Goal: Find specific page/section: Find specific page/section

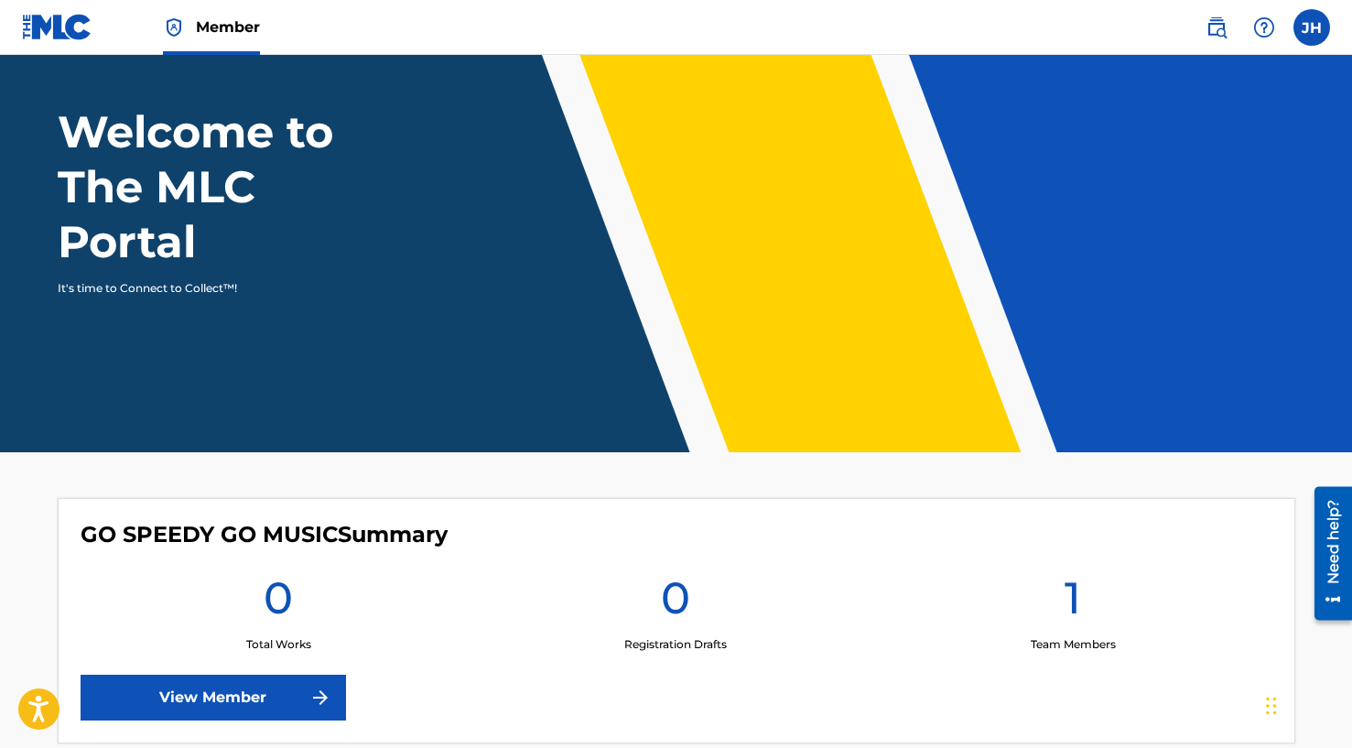
scroll to position [189, 0]
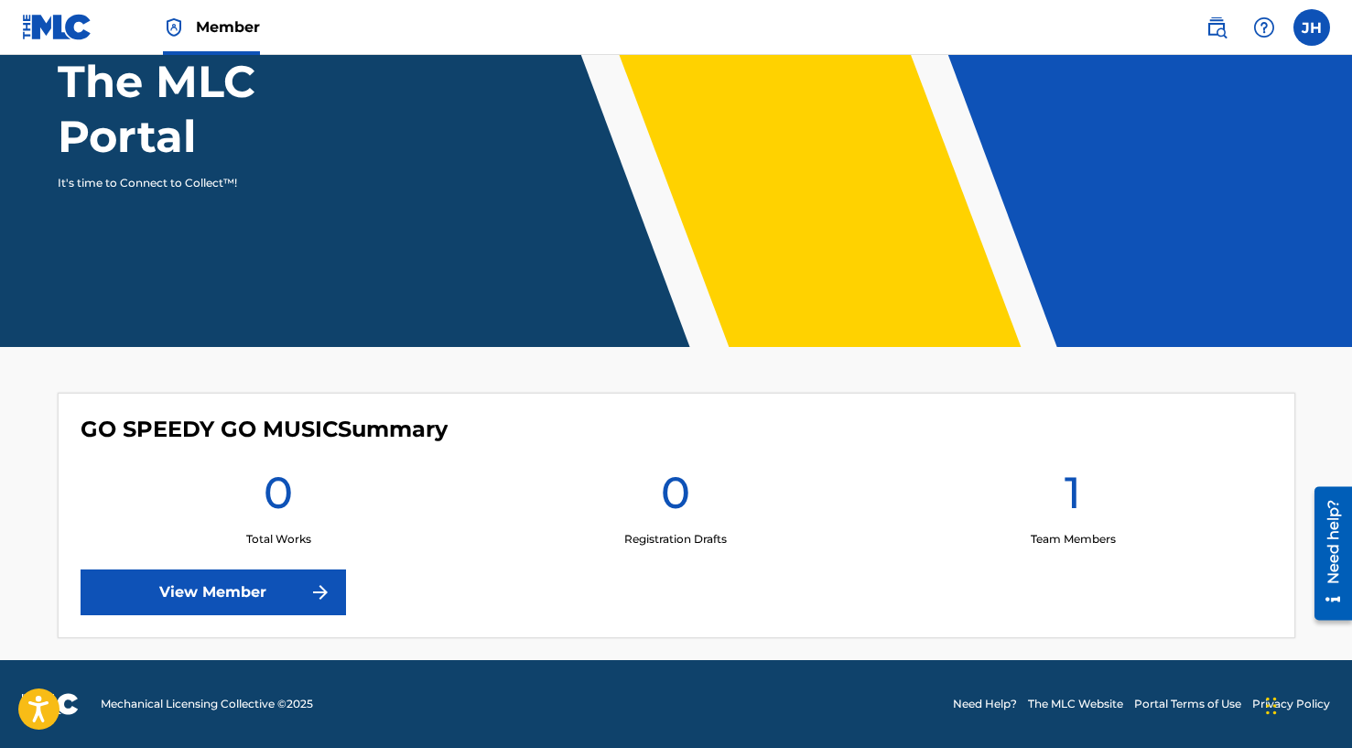
click at [277, 575] on link "View Member" at bounding box center [213, 592] width 265 height 46
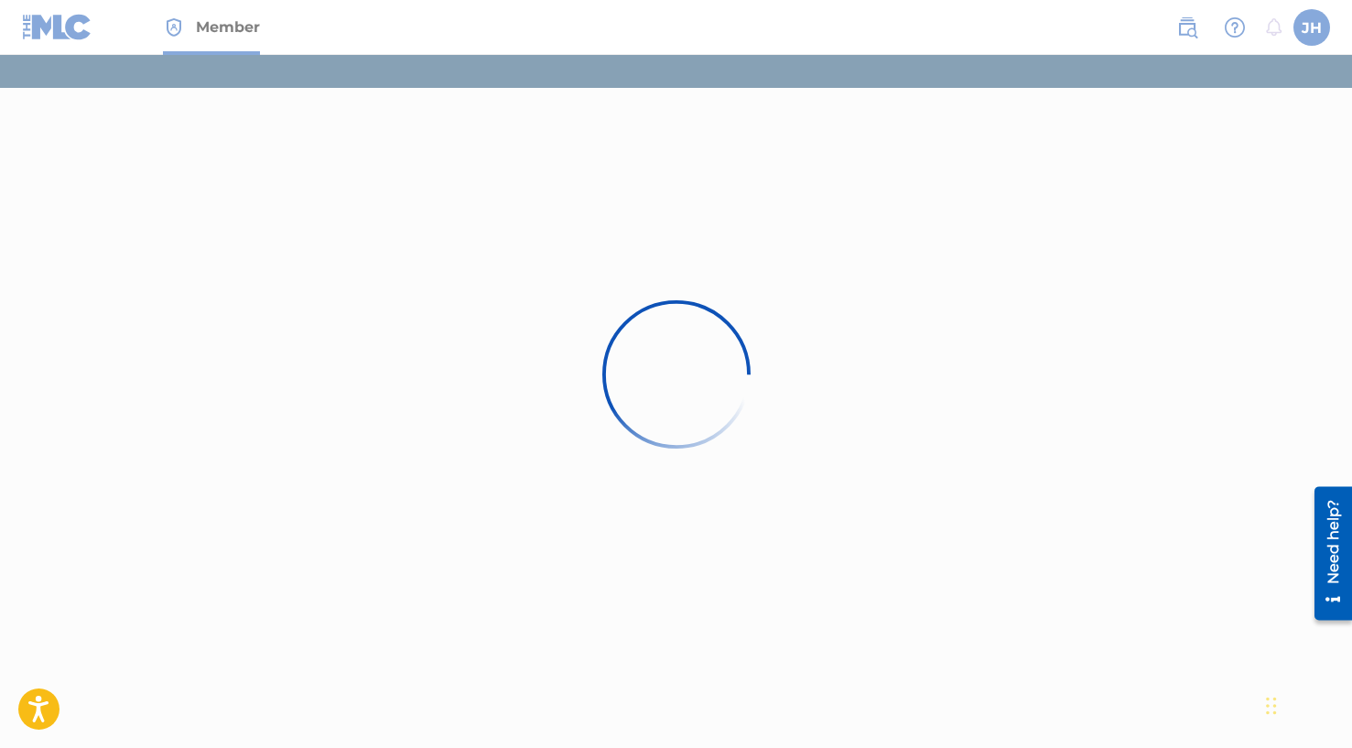
click at [217, 50] on div at bounding box center [676, 374] width 1352 height 748
click at [227, 37] on div at bounding box center [676, 374] width 1352 height 748
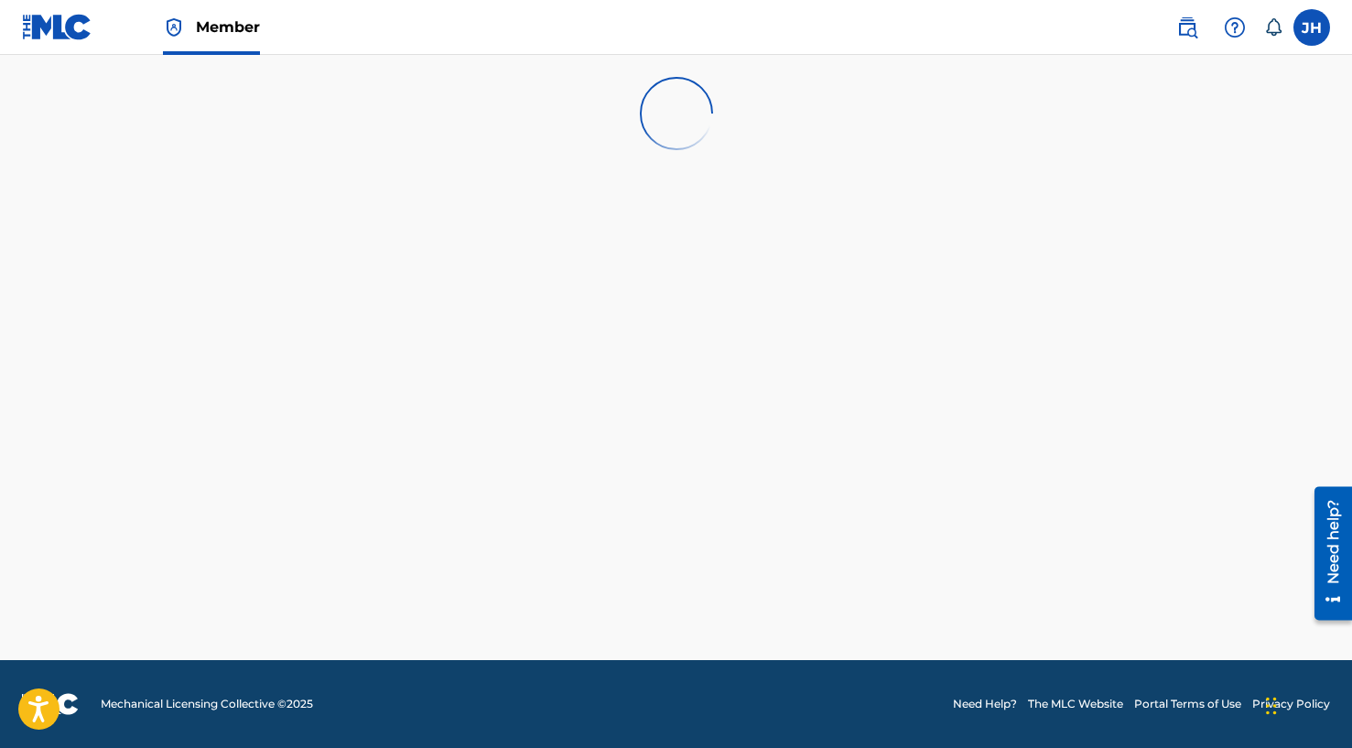
click at [46, 26] on img at bounding box center [57, 27] width 70 height 27
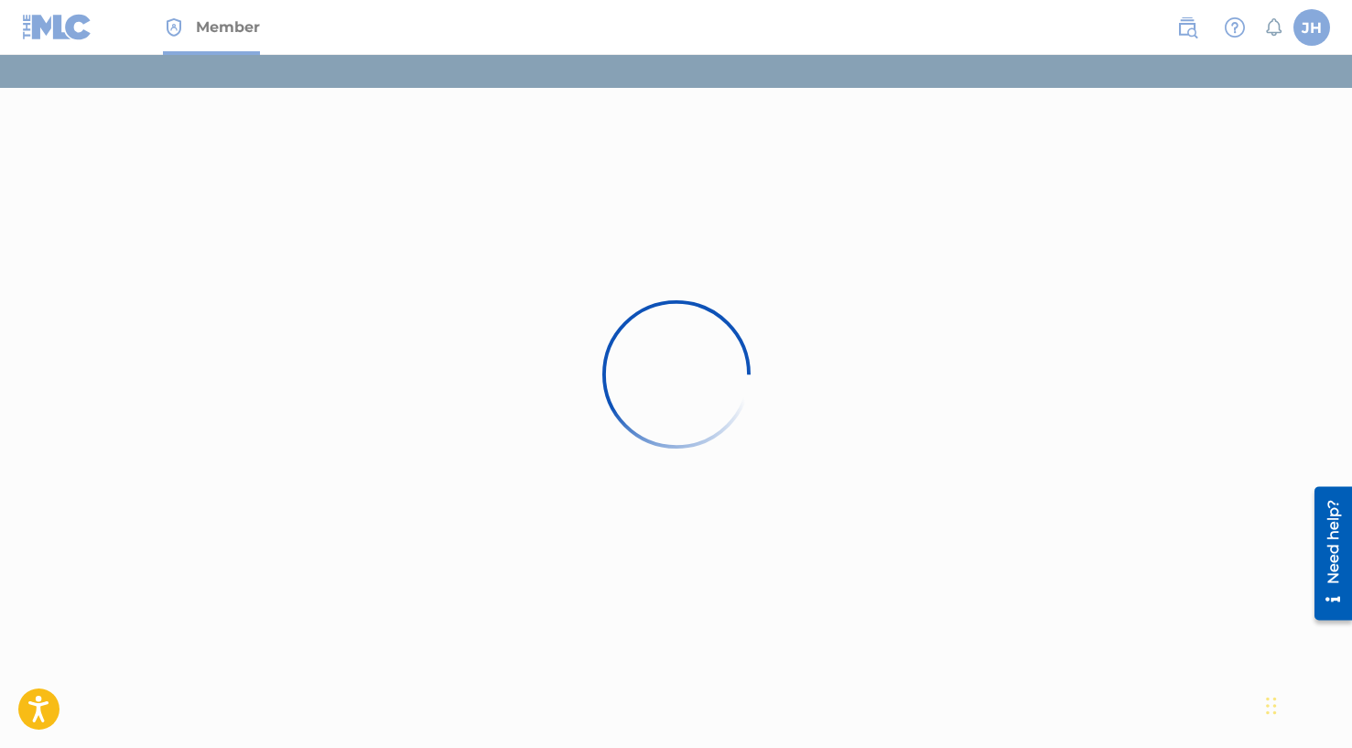
click at [47, 26] on div "Member [PERSON_NAME] [PERSON_NAME] [PERSON_NAME] [EMAIL_ADDRESS][DOMAIN_NAME] N…" at bounding box center [676, 374] width 1352 height 748
click at [55, 27] on div at bounding box center [676, 374] width 1352 height 748
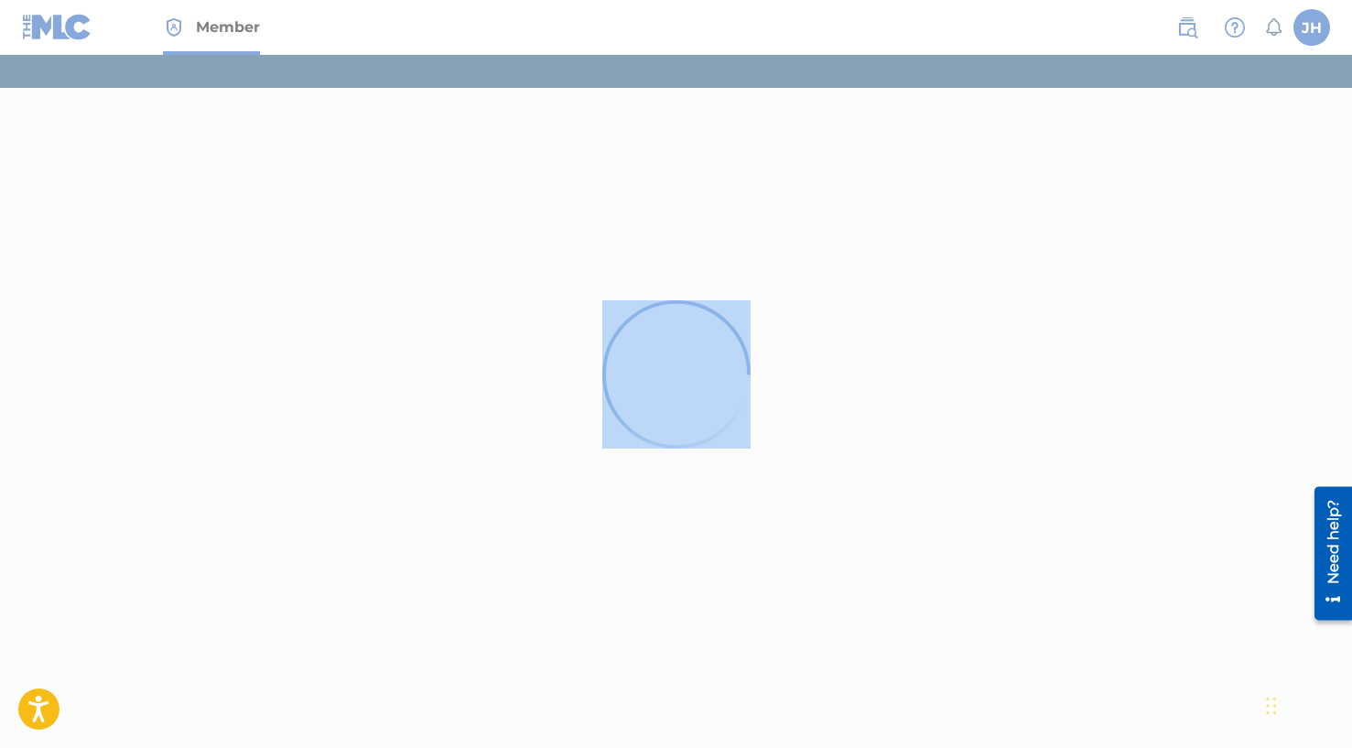
click at [55, 27] on div at bounding box center [676, 374] width 1352 height 748
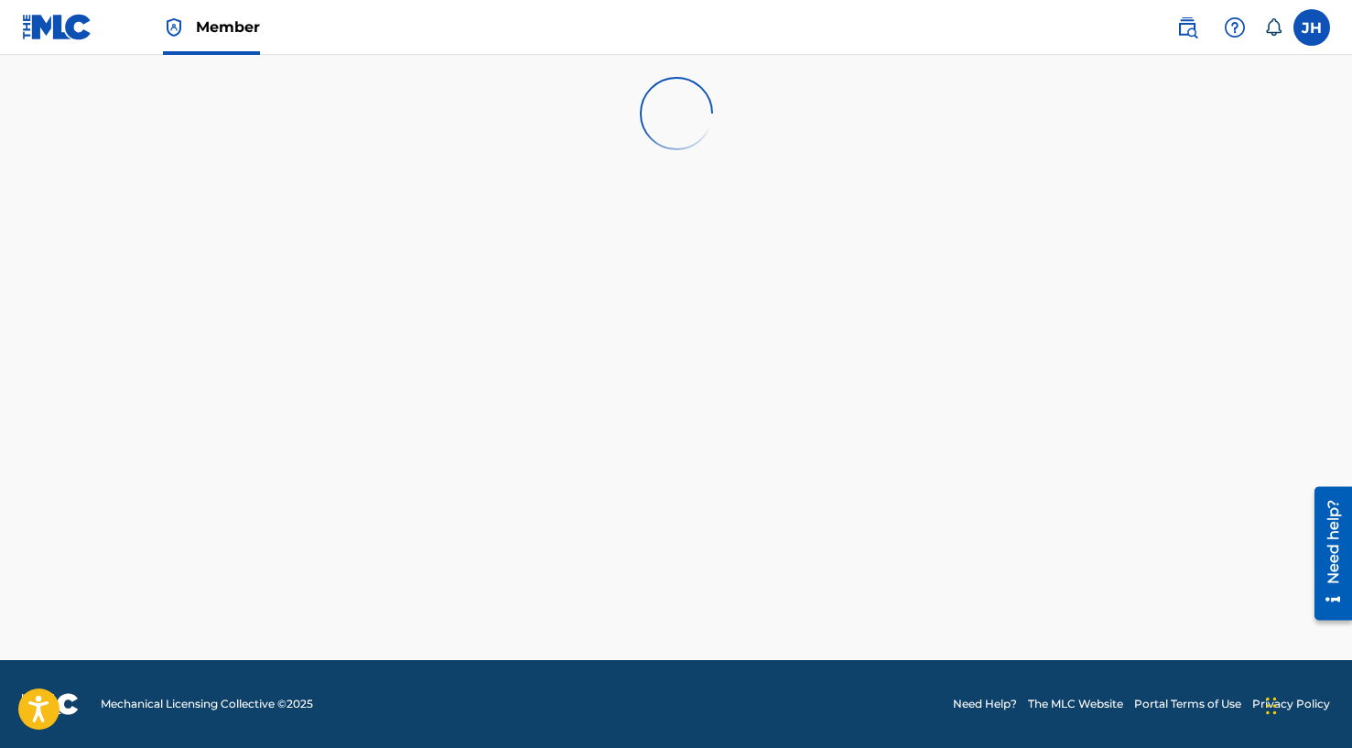
click at [212, 25] on span "Member" at bounding box center [228, 26] width 64 height 21
click at [49, 26] on img at bounding box center [57, 27] width 70 height 27
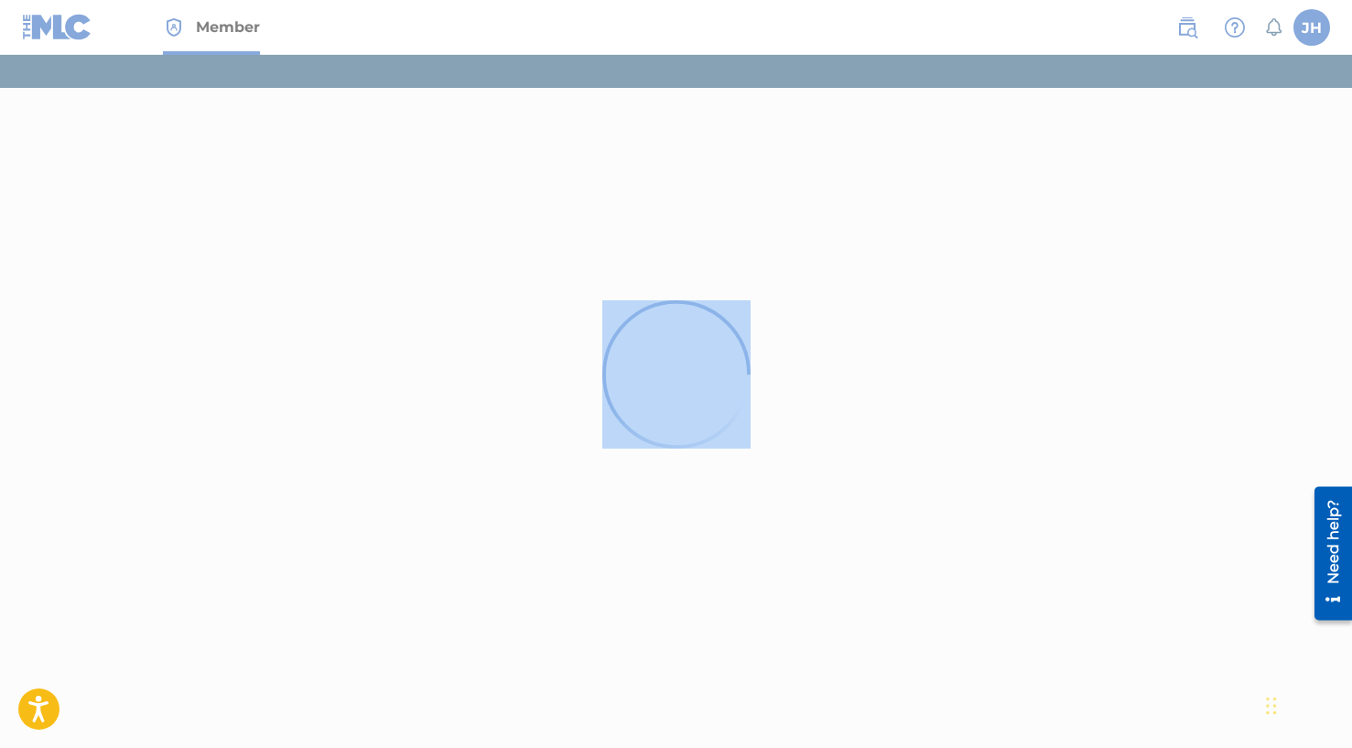
click at [49, 25] on div "Member [PERSON_NAME] [PERSON_NAME] [PERSON_NAME] [EMAIL_ADDRESS][DOMAIN_NAME] N…" at bounding box center [676, 374] width 1352 height 748
click at [1294, 24] on div at bounding box center [676, 374] width 1352 height 748
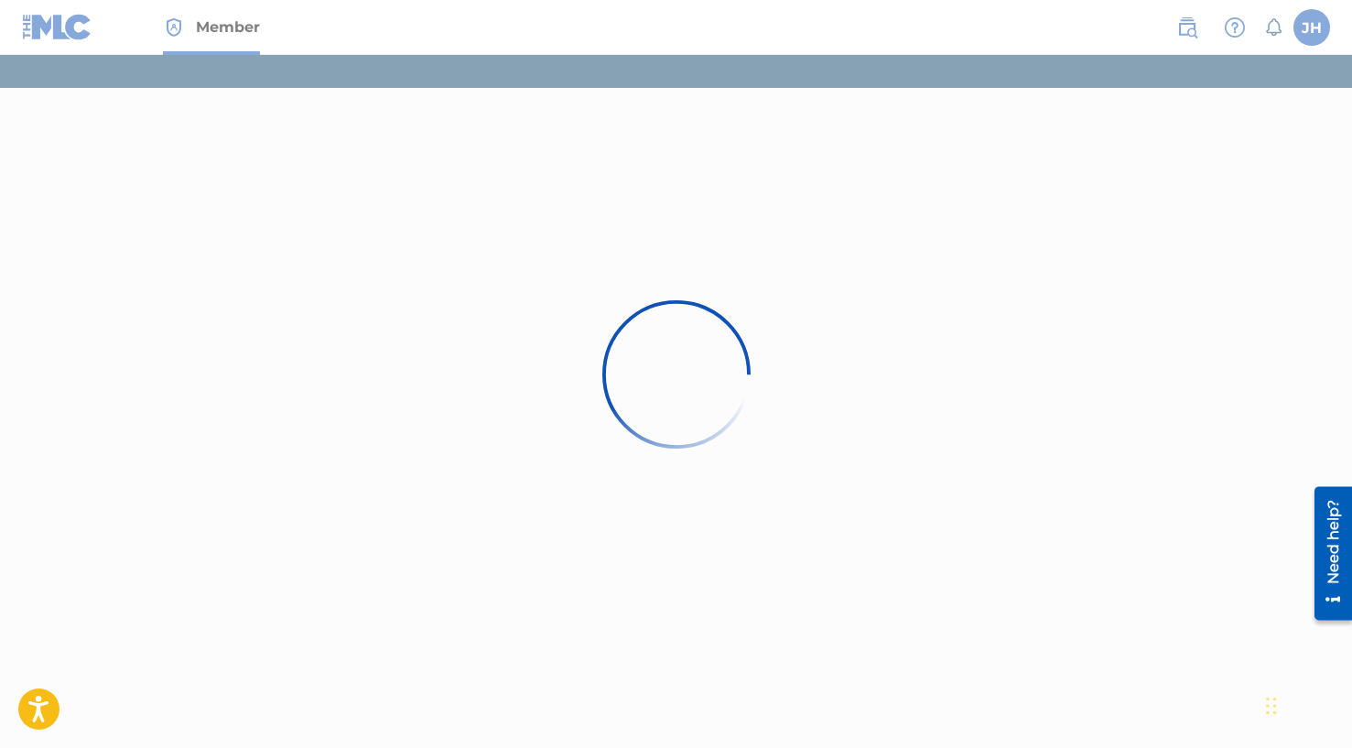
click at [1305, 24] on div at bounding box center [676, 374] width 1352 height 748
